Goal: Find specific page/section: Find specific page/section

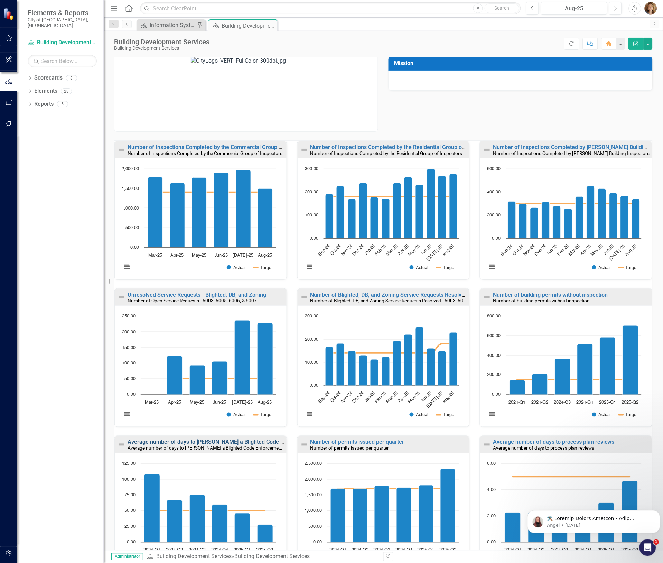
click at [229, 444] on link "Average number of days to [PERSON_NAME] a Blighted Code Enforcement Case" at bounding box center [227, 442] width 199 height 7
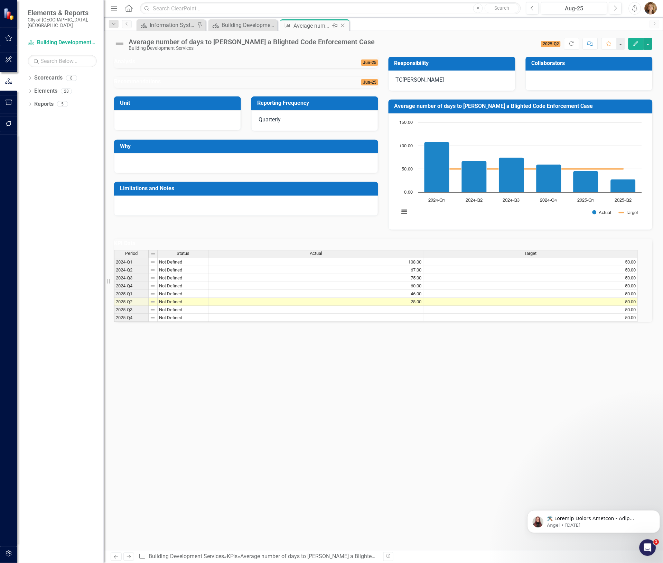
click at [342, 25] on icon at bounding box center [343, 26] width 4 height 4
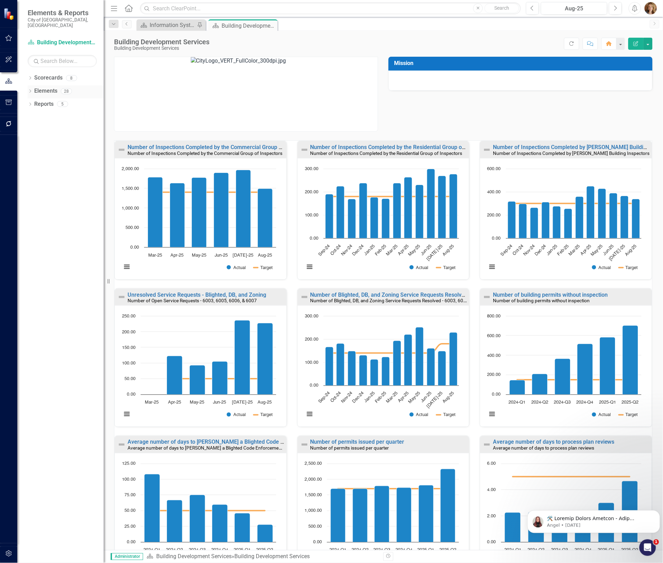
click at [29, 90] on icon "Dropdown" at bounding box center [30, 92] width 5 height 4
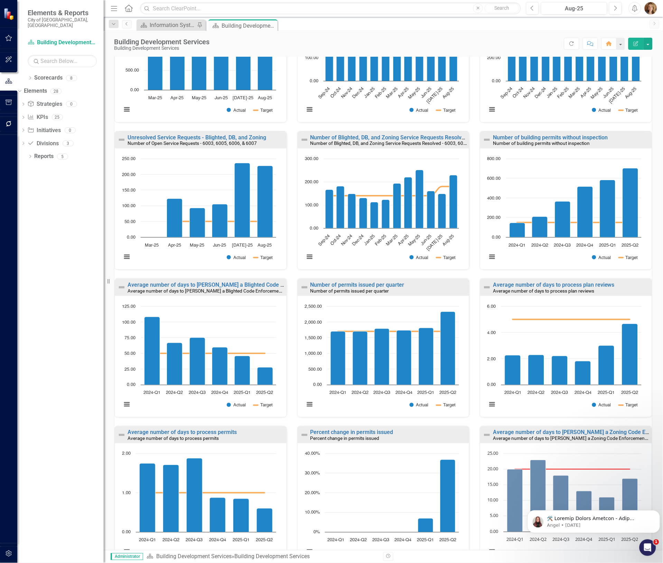
scroll to position [173, 0]
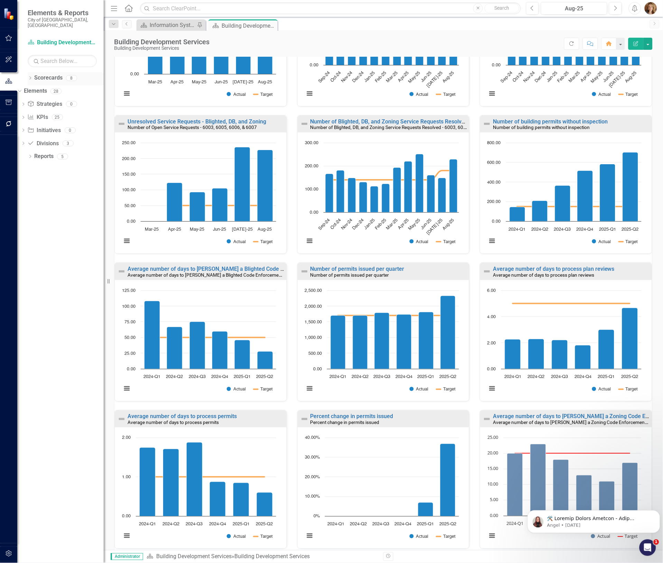
click at [29, 77] on icon "Dropdown" at bounding box center [30, 79] width 5 height 4
click at [26, 89] on icon "Dropdown" at bounding box center [23, 91] width 5 height 4
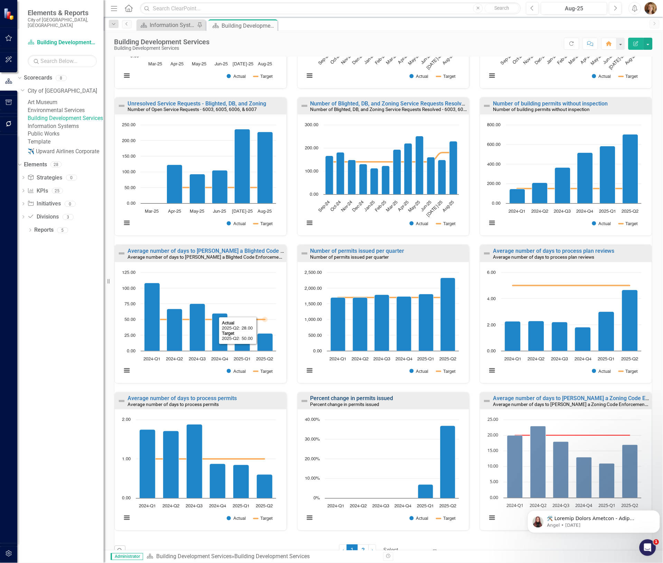
scroll to position [205, 0]
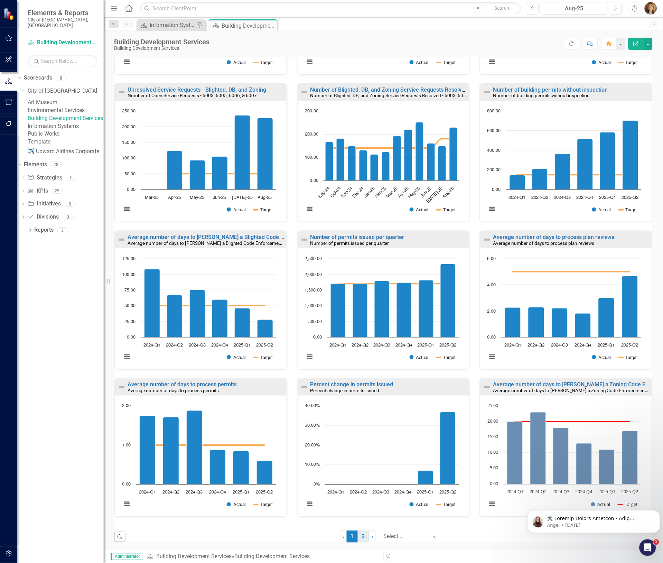
click at [358, 537] on link "2" at bounding box center [363, 537] width 11 height 12
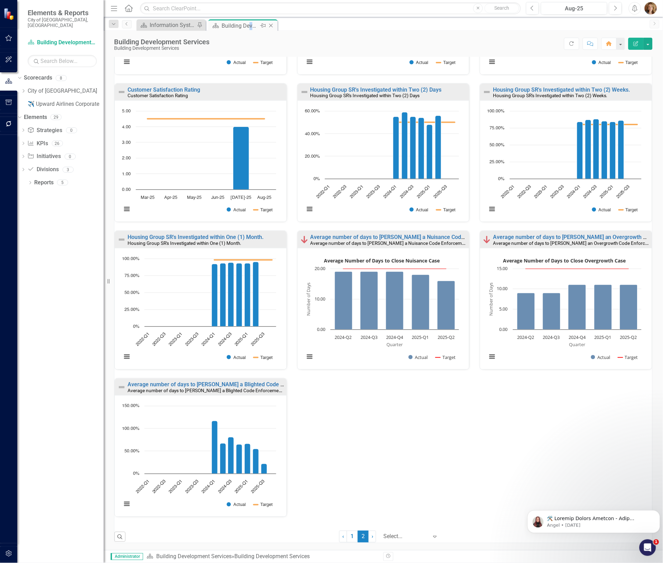
click at [250, 28] on div "Building Development Services" at bounding box center [240, 25] width 37 height 9
